Goal: Information Seeking & Learning: Learn about a topic

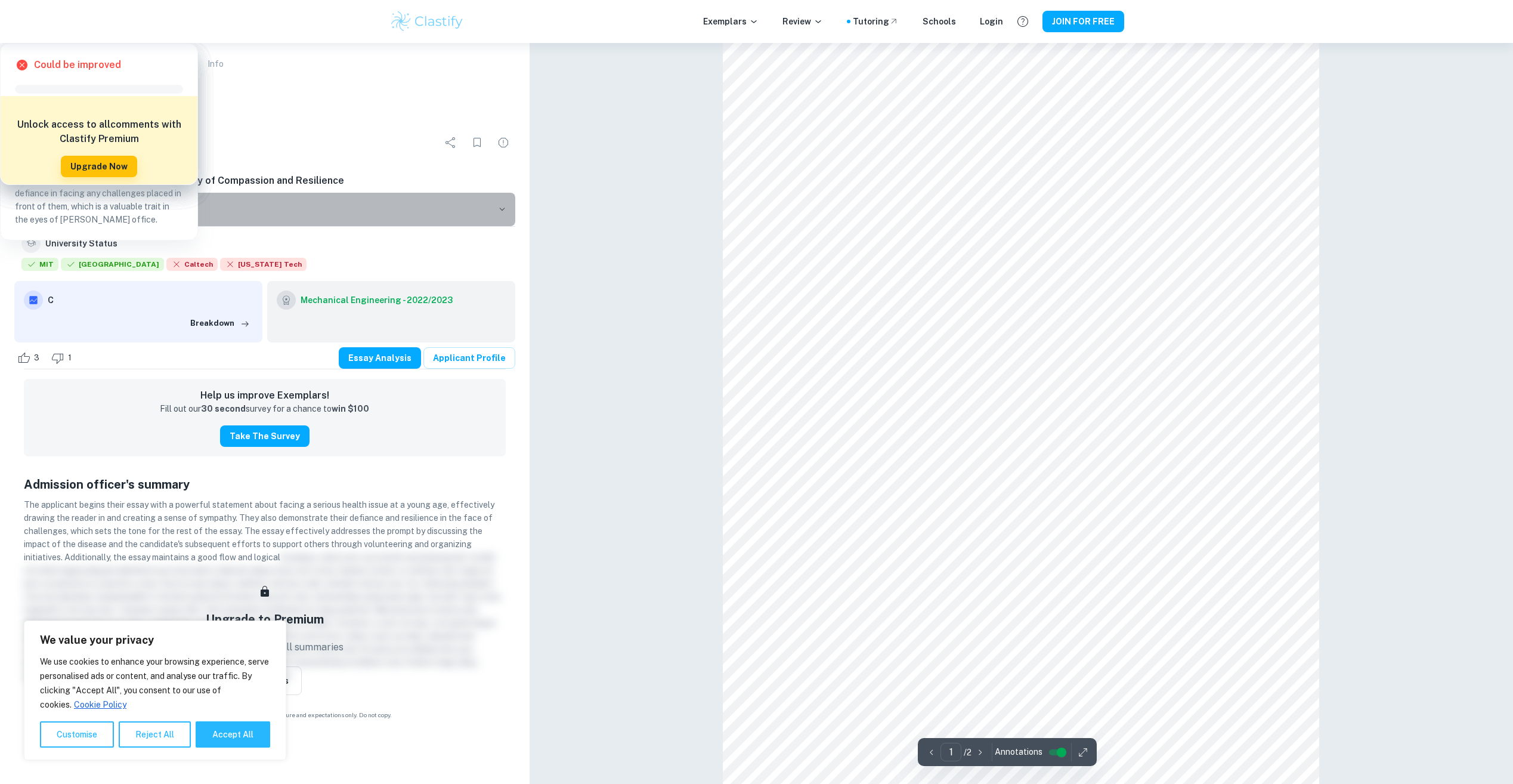
click at [301, 208] on h6 "Prompt 2" at bounding box center [268, 209] width 446 height 13
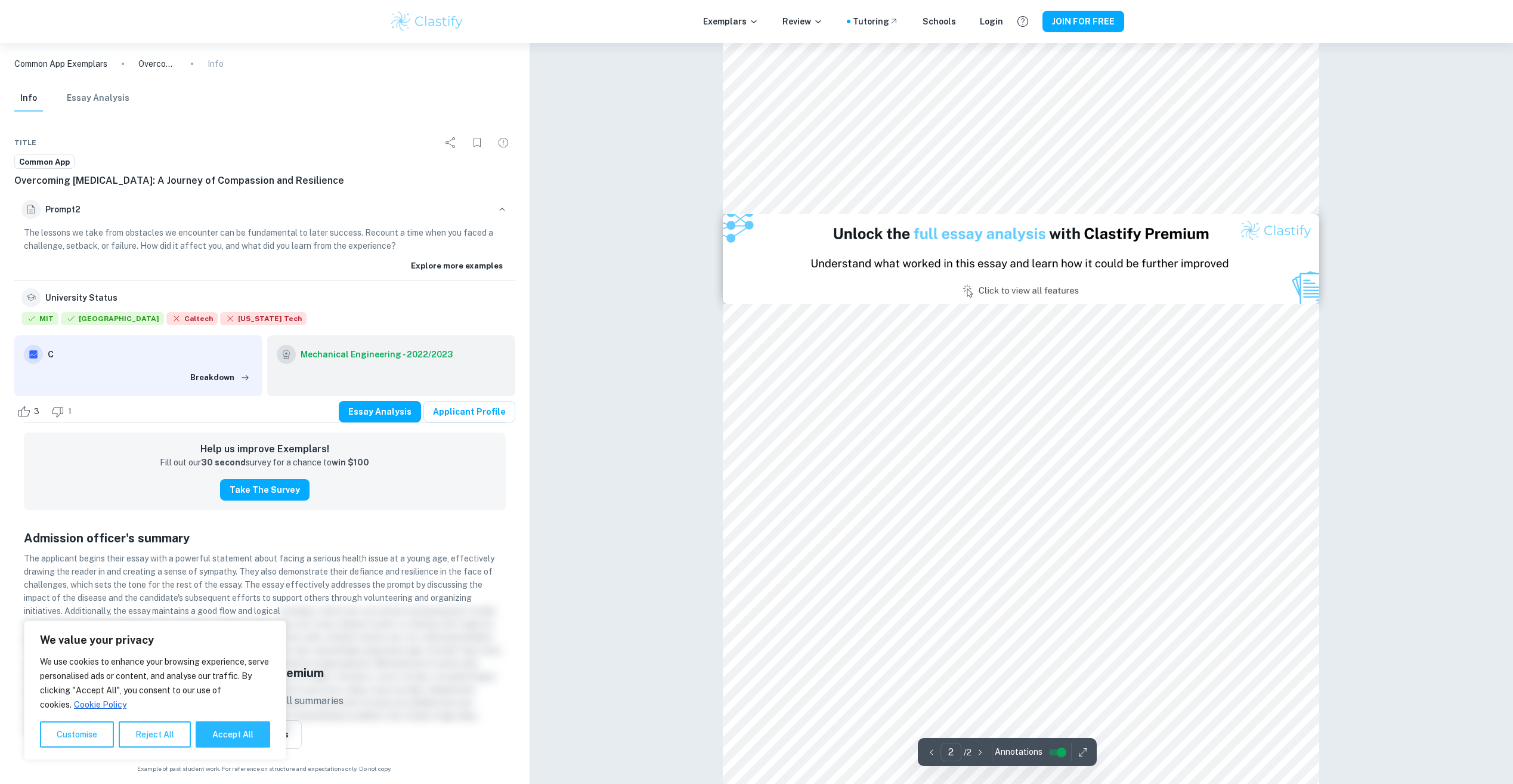
type input "1"
